Goal: Information Seeking & Learning: Learn about a topic

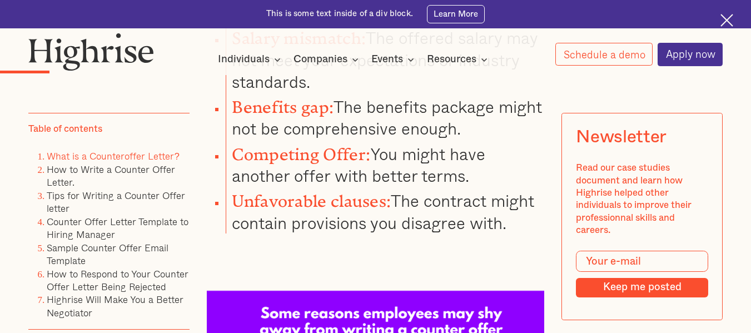
scroll to position [1482, 0]
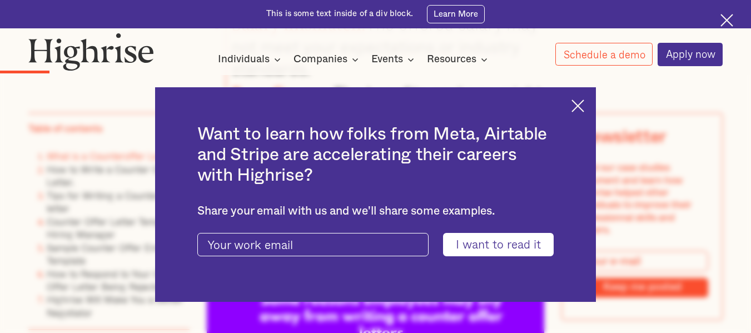
click at [584, 101] on img at bounding box center [577, 105] width 13 height 13
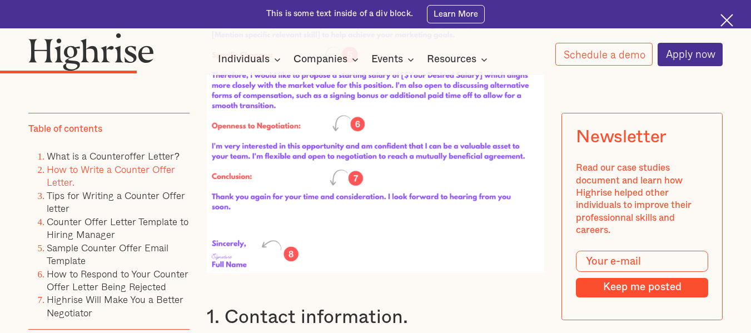
scroll to position [2685, 0]
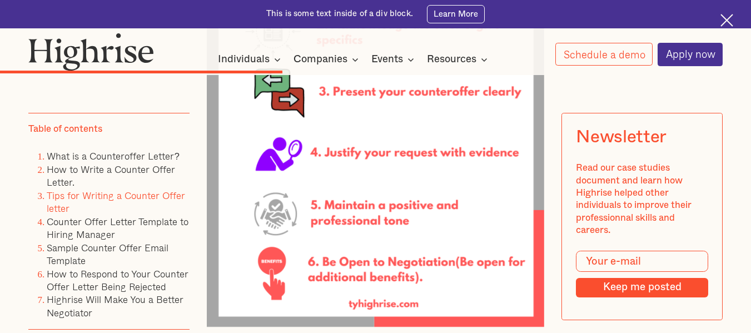
scroll to position [5094, 0]
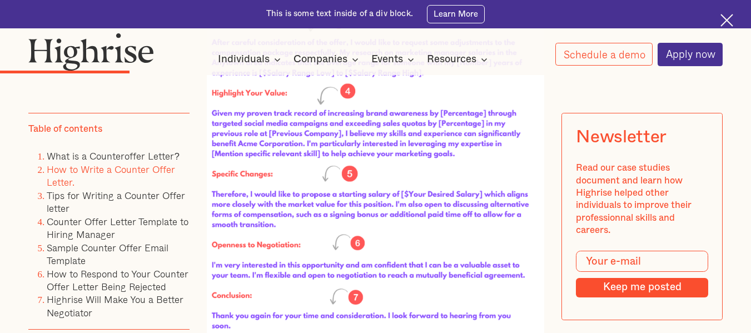
scroll to position [2720, 0]
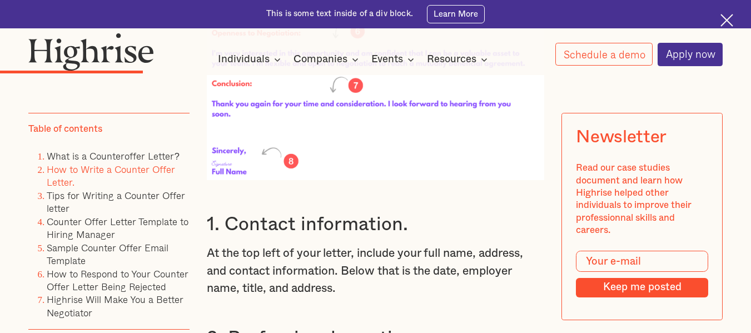
scroll to position [2685, 0]
